Goal: Information Seeking & Learning: Learn about a topic

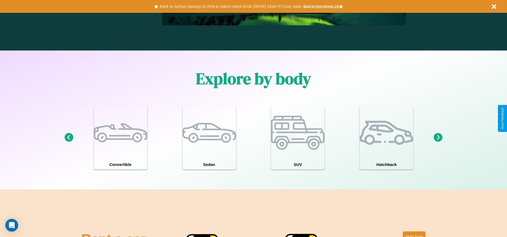
scroll to position [466, 0]
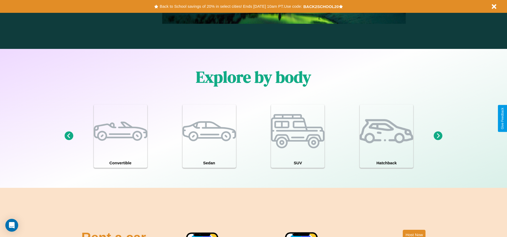
click at [438, 136] on icon at bounding box center [438, 135] width 9 height 9
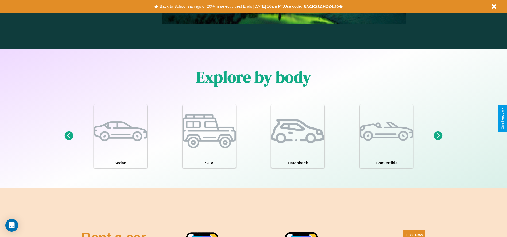
click at [69, 136] on icon at bounding box center [68, 135] width 9 height 9
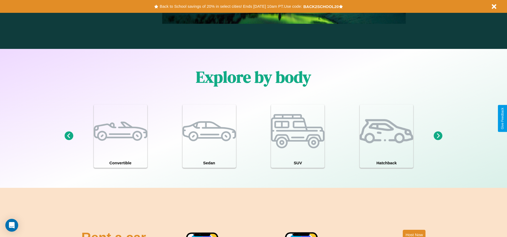
click at [438, 136] on icon at bounding box center [438, 135] width 9 height 9
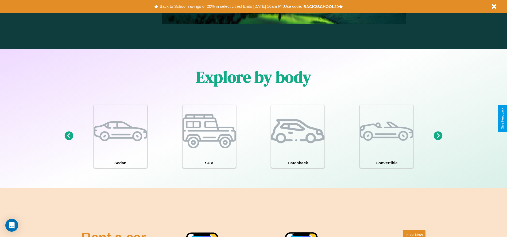
click at [69, 136] on icon at bounding box center [68, 135] width 9 height 9
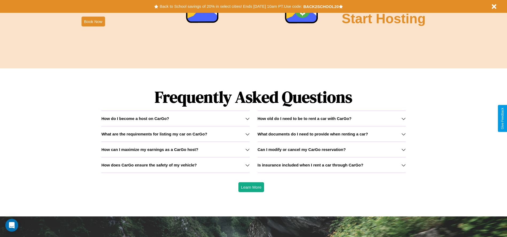
scroll to position [766, 0]
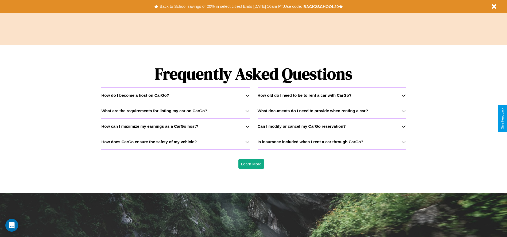
click at [331, 126] on h3 "Can I modify or cancel my CarGo reservation?" at bounding box center [302, 126] width 88 height 5
click at [175, 126] on h3 "How can I maximize my earnings as a CarGo host?" at bounding box center [149, 126] width 97 height 5
click at [403, 126] on icon at bounding box center [403, 126] width 4 height 4
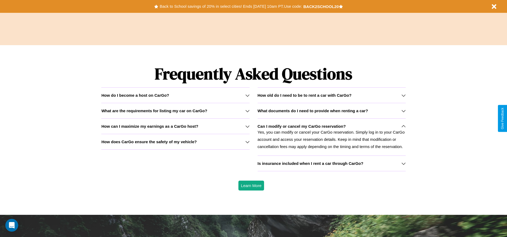
click at [331, 163] on h3 "Is insurance included when I rent a car through CarGo?" at bounding box center [311, 163] width 106 height 5
click at [331, 95] on h3 "How old do I need to be to rent a car with CarGo?" at bounding box center [305, 95] width 94 height 5
click at [175, 111] on h3 "What are the requirements for listing my car on CarGo?" at bounding box center [154, 110] width 106 height 5
click at [331, 111] on h3 "What documents do I need to provide when renting a car?" at bounding box center [313, 110] width 110 height 5
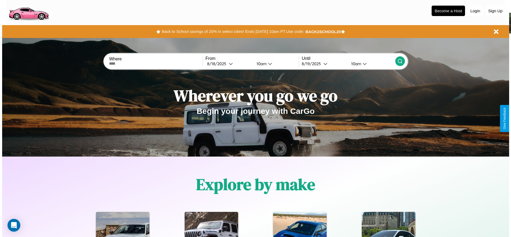
scroll to position [0, 0]
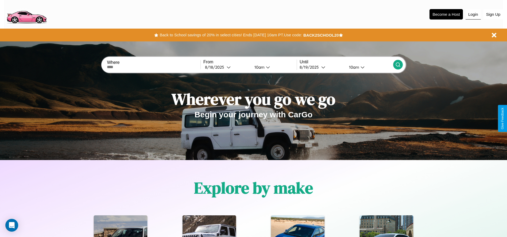
click at [473, 14] on button "Login" at bounding box center [472, 14] width 15 height 10
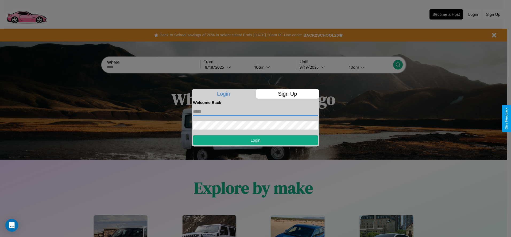
click at [255, 111] on input "text" at bounding box center [255, 111] width 125 height 9
type input "**********"
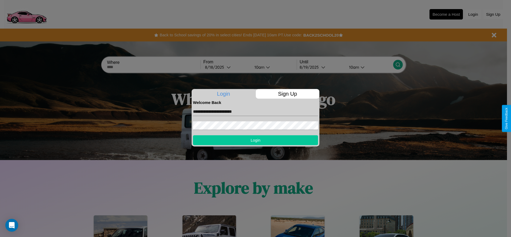
click at [255, 140] on button "Login" at bounding box center [255, 140] width 125 height 10
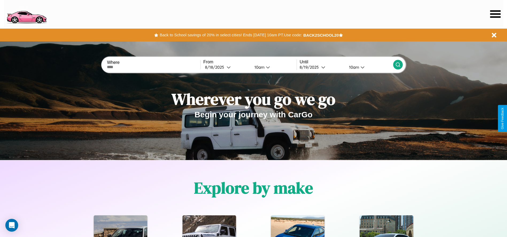
click at [495, 14] on icon at bounding box center [495, 13] width 10 height 7
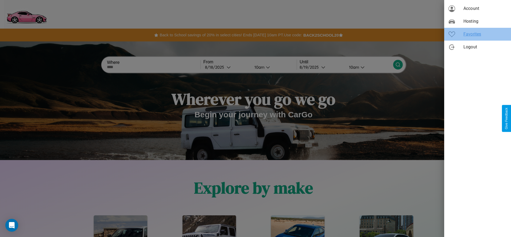
click at [477, 34] on span "Favorites" at bounding box center [484, 34] width 43 height 6
